Goal: Task Accomplishment & Management: Complete application form

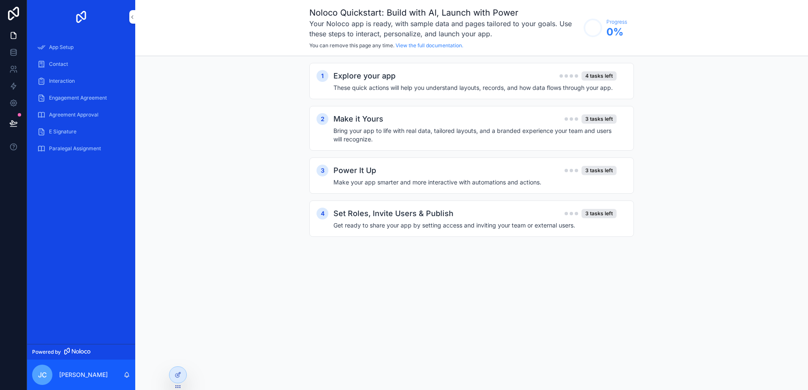
click at [228, 327] on div "Noloco Quickstart: Build with AI, Launch with Power Your Noloco app is ready, w…" at bounding box center [471, 195] width 673 height 390
click at [347, 75] on h2 "Explore your app" at bounding box center [364, 76] width 62 height 12
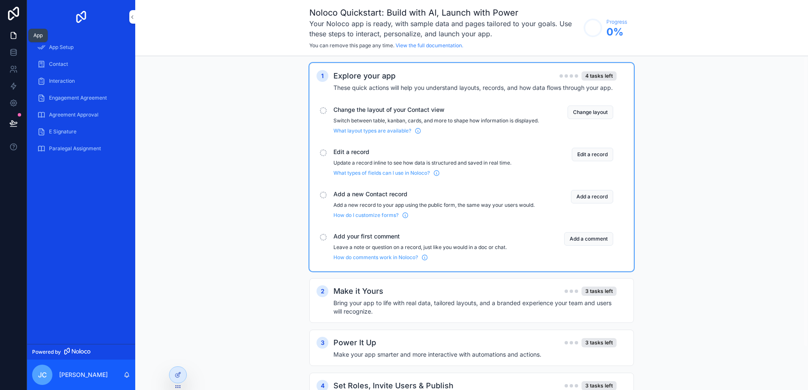
click at [16, 32] on icon at bounding box center [13, 35] width 8 height 8
drag, startPoint x: 642, startPoint y: 32, endPoint x: 626, endPoint y: 41, distance: 18.7
click at [642, 33] on div "Noloco Quickstart: Build with AI, Launch with Power Your Noloco app is ready, w…" at bounding box center [471, 28] width 673 height 56
click at [593, 112] on button "Change layout" at bounding box center [590, 113] width 46 height 14
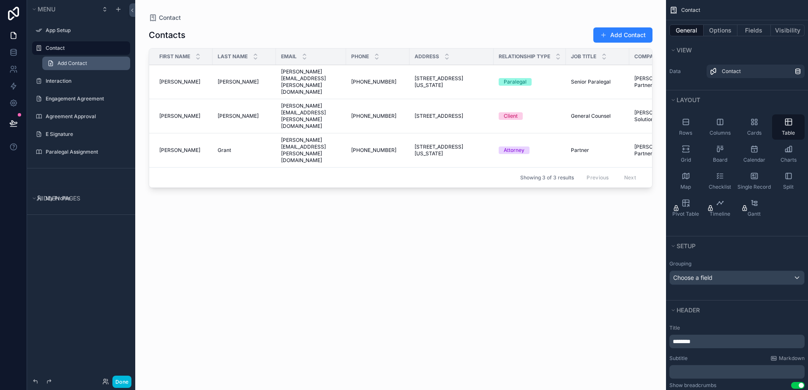
click at [75, 68] on link "Add Contact" at bounding box center [86, 64] width 88 height 14
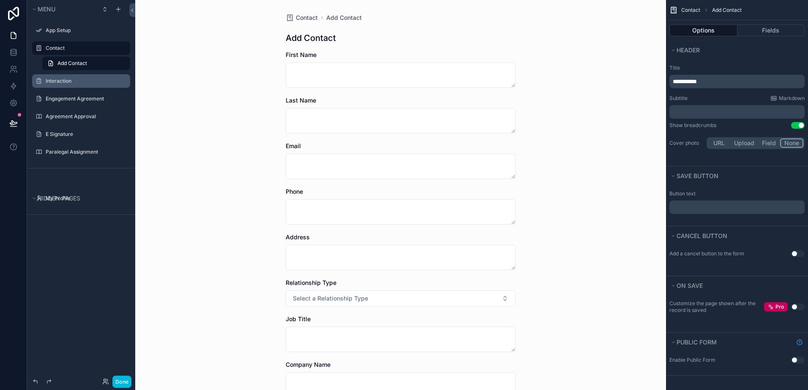
click at [72, 86] on div "Interaction" at bounding box center [81, 81] width 95 height 14
click at [71, 98] on label "Engagement Agreement" at bounding box center [85, 98] width 79 height 7
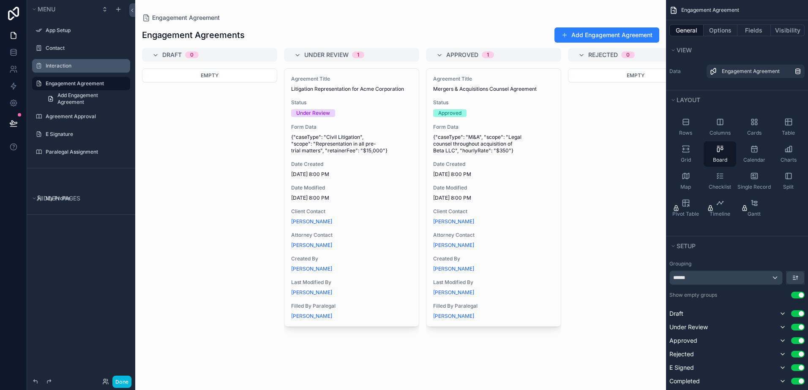
click at [66, 68] on label "Interaction" at bounding box center [85, 66] width 79 height 7
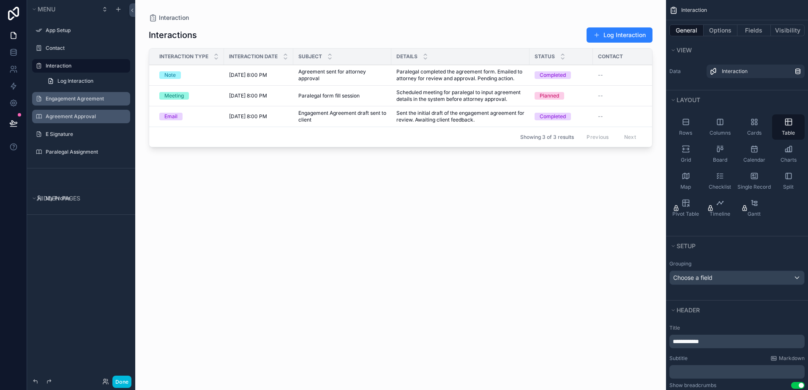
click at [77, 114] on label "Agreement Approval" at bounding box center [85, 116] width 79 height 7
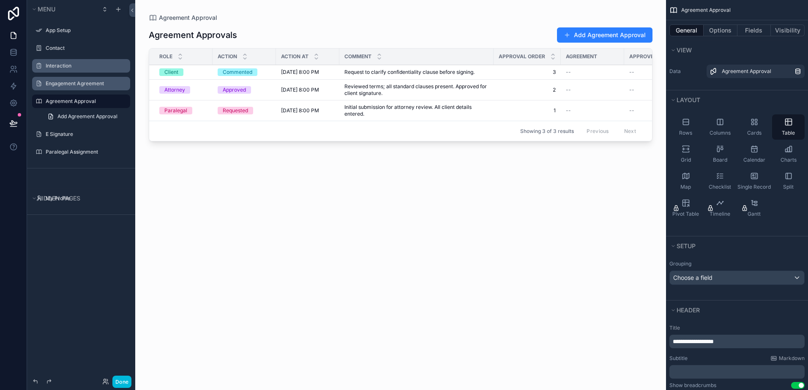
click at [611, 39] on div "scrollable content" at bounding box center [400, 190] width 531 height 380
click at [588, 36] on button "Add Agreement Approval" at bounding box center [604, 34] width 95 height 15
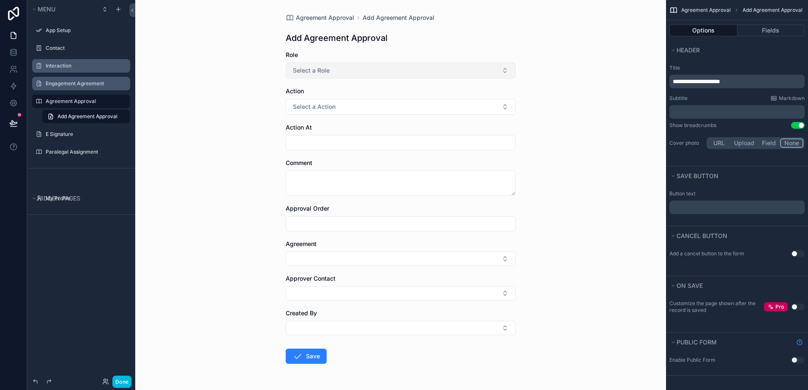
click at [435, 70] on button "Select a Role" at bounding box center [401, 71] width 230 height 16
click at [352, 103] on div "Paralegal" at bounding box center [358, 105] width 23 height 8
click at [314, 105] on span "Select a Action" at bounding box center [314, 107] width 43 height 8
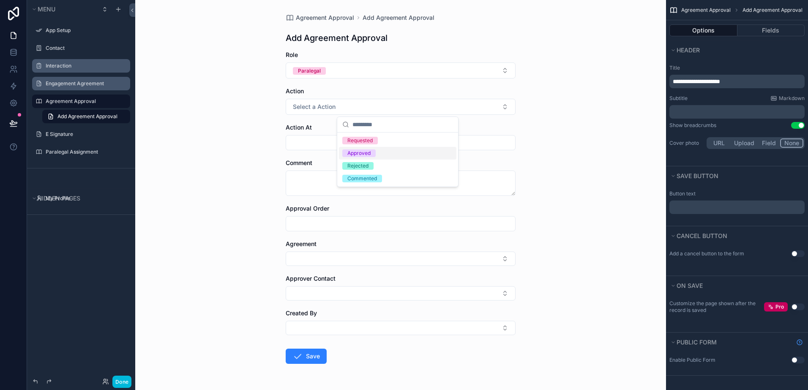
click at [360, 151] on div "Approved" at bounding box center [358, 154] width 23 height 8
click at [349, 149] on div "scrollable content" at bounding box center [401, 142] width 230 height 15
click at [339, 141] on input "scrollable content" at bounding box center [400, 143] width 229 height 12
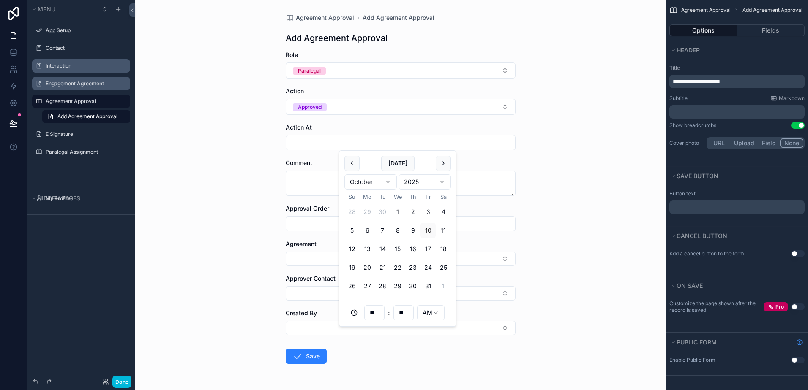
click at [229, 164] on div "Agreement Approval Add Agreement Approval Add Agreement Approval Role Paralegal…" at bounding box center [400, 195] width 531 height 390
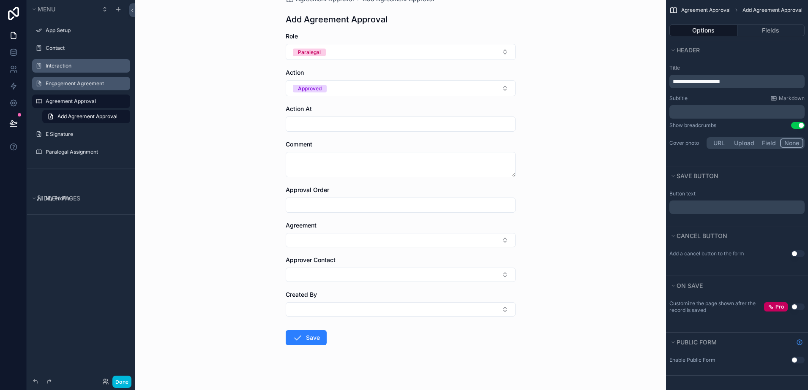
scroll to position [28, 0]
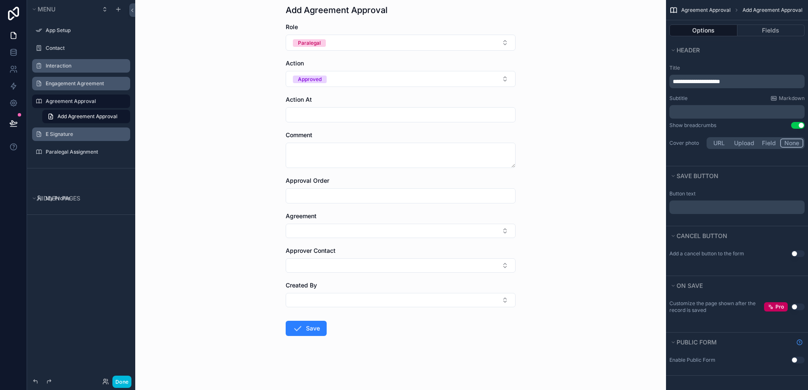
click at [65, 132] on label "E Signature" at bounding box center [85, 134] width 79 height 7
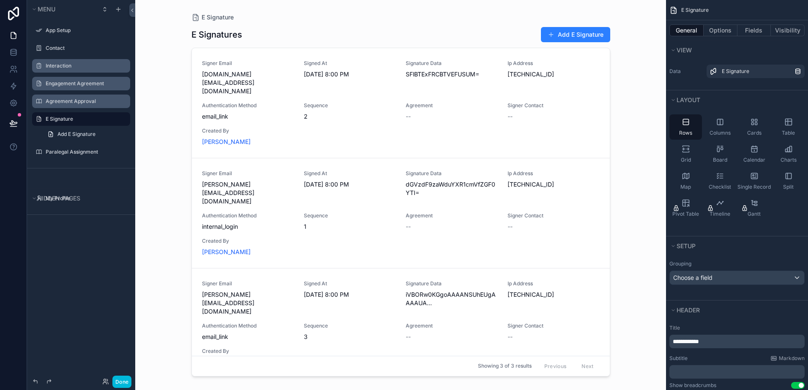
click at [527, 75] on div "scrollable content" at bounding box center [401, 190] width 432 height 380
click at [564, 43] on div "Add E Signature" at bounding box center [572, 35] width 76 height 16
click at [57, 45] on label "Contact" at bounding box center [85, 48] width 79 height 7
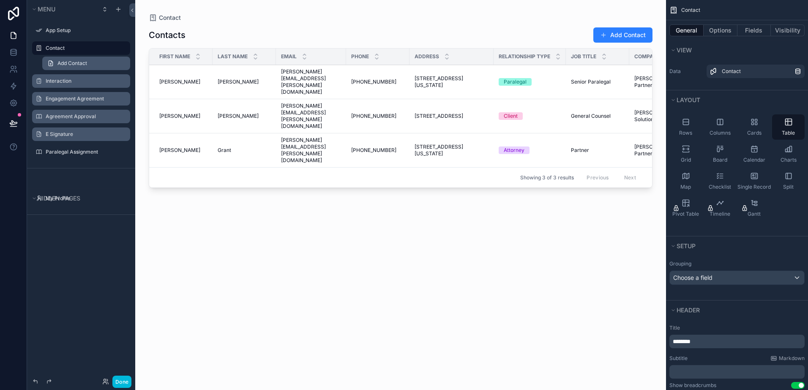
click at [66, 66] on span "Add Contact" at bounding box center [72, 63] width 30 height 7
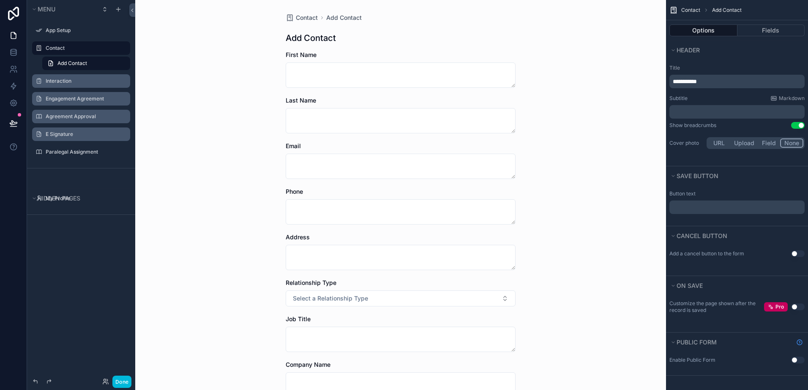
click at [63, 80] on label "Interaction" at bounding box center [85, 81] width 79 height 7
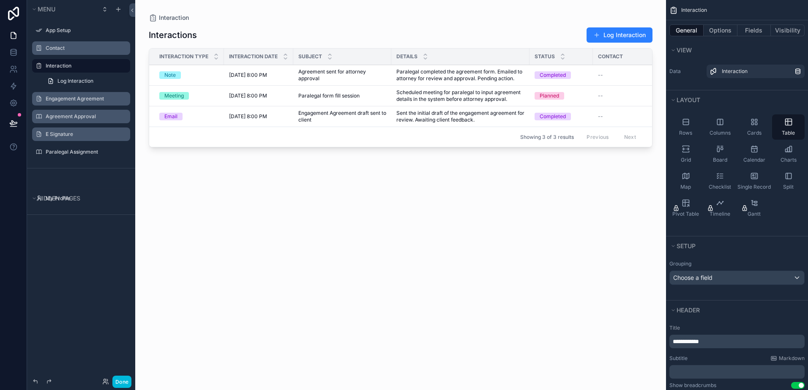
click at [57, 49] on label "Contact" at bounding box center [85, 48] width 79 height 7
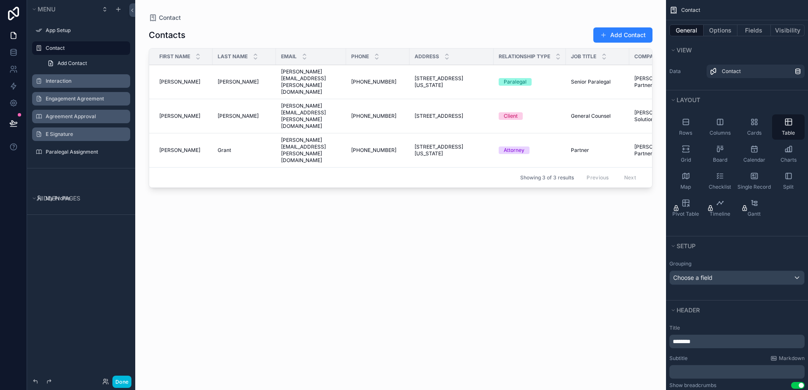
click at [77, 78] on div "Interaction" at bounding box center [87, 81] width 83 height 7
click at [72, 80] on label "Interaction" at bounding box center [85, 81] width 79 height 7
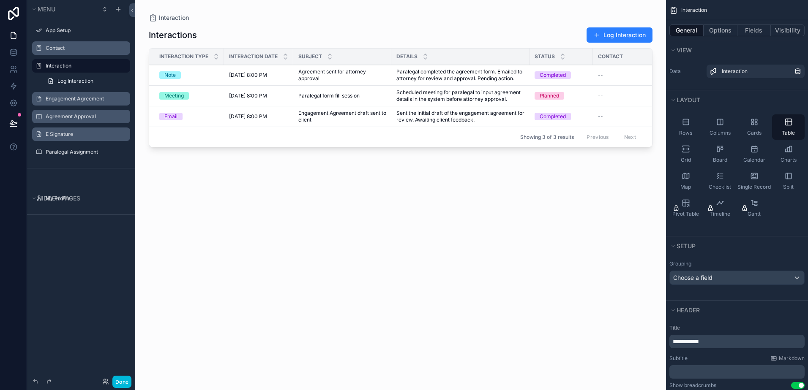
click at [73, 97] on label "Engagement Agreement" at bounding box center [85, 98] width 79 height 7
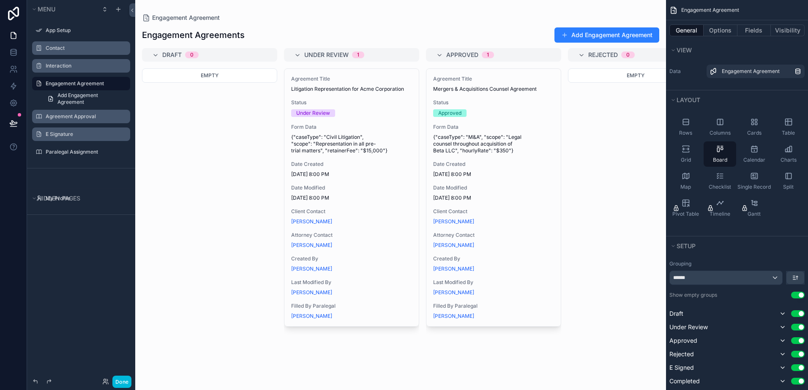
click at [215, 75] on div "scrollable content" at bounding box center [400, 195] width 531 height 390
click at [71, 117] on label "Agreement Approval" at bounding box center [85, 116] width 79 height 7
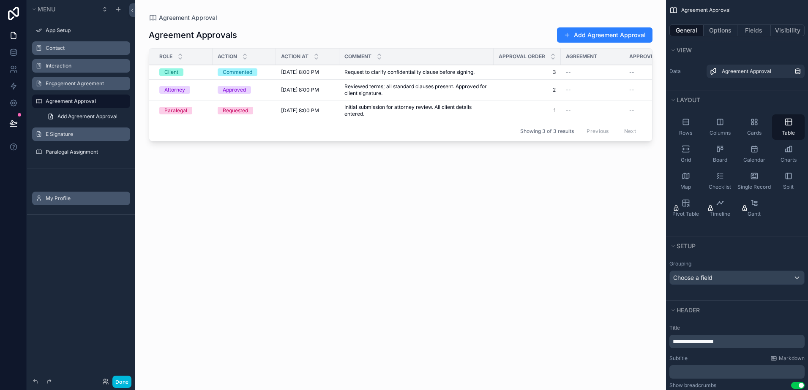
click at [66, 198] on label "My Profile" at bounding box center [85, 198] width 79 height 7
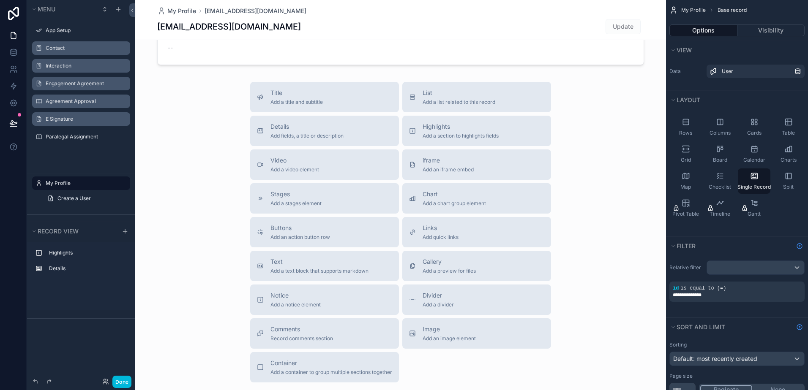
scroll to position [193, 0]
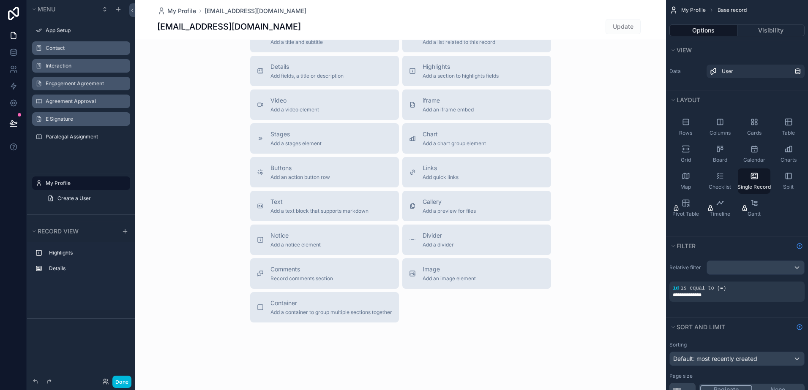
click at [323, 213] on div "scrollable content" at bounding box center [400, 98] width 531 height 583
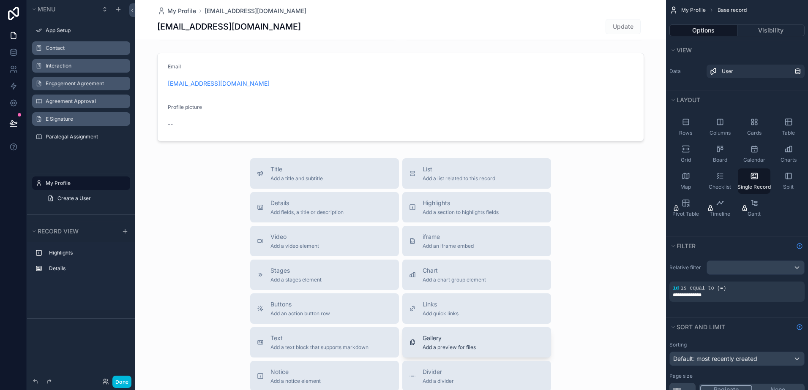
scroll to position [0, 0]
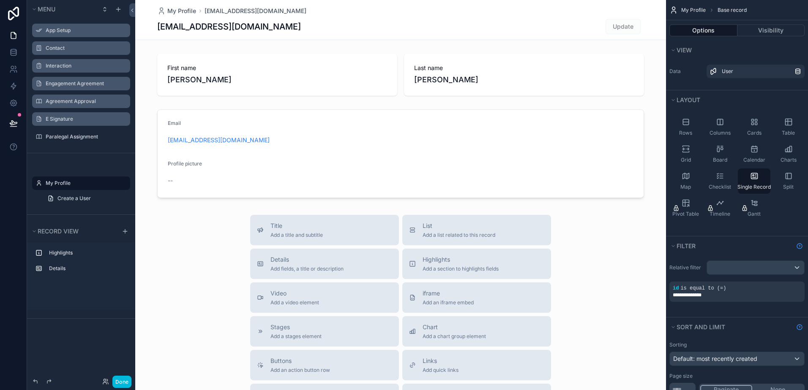
click at [63, 33] on label "App Setup" at bounding box center [85, 30] width 79 height 7
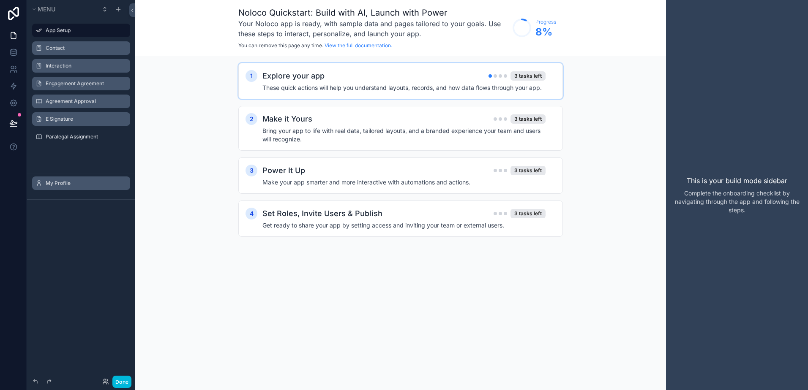
click at [536, 82] on div "Explore your app 3 tasks left These quick actions will help you understand layo…" at bounding box center [408, 81] width 293 height 22
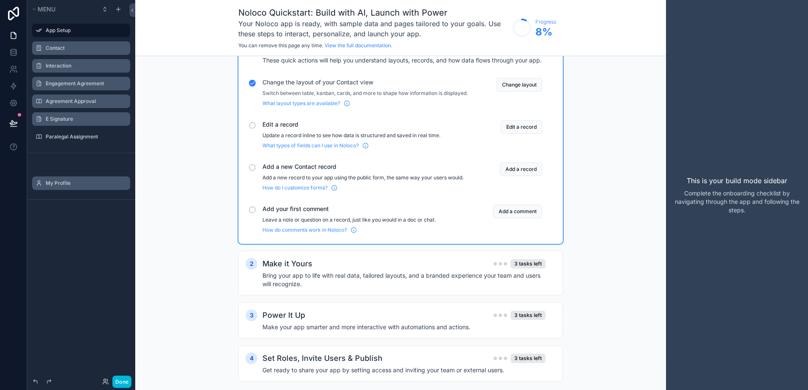
scroll to position [49, 0]
